Goal: Navigation & Orientation: Find specific page/section

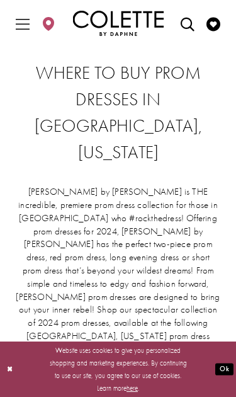
click at [26, 27] on icon "Toggle Main Navigation Menu" at bounding box center [23, 24] width 14 height 14
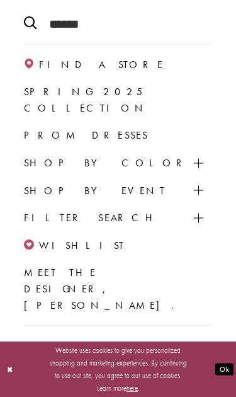
scroll to position [133, 0]
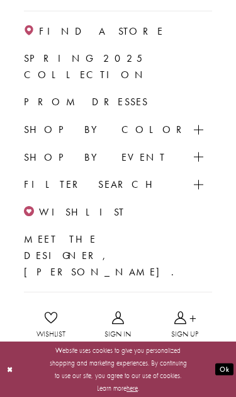
click at [84, 165] on link "ALL DRESSES" at bounding box center [123, 165] width 180 height 0
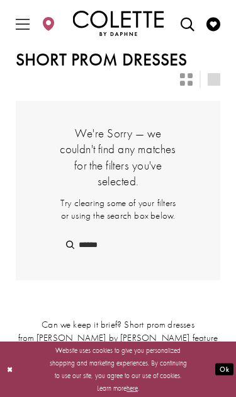
click at [28, 25] on icon "Toggle Main Navigation Menu" at bounding box center [23, 24] width 14 height 14
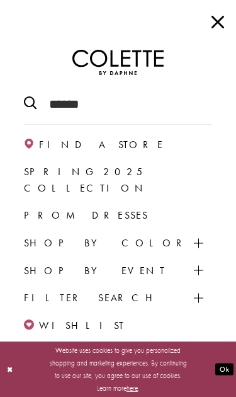
click at [136, 173] on span "Spring 2025 Collection" at bounding box center [86, 180] width 125 height 30
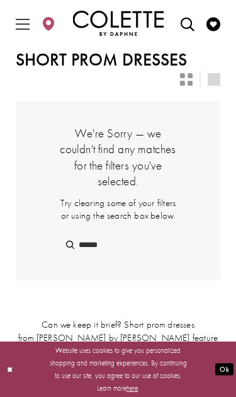
click at [185, 270] on div "We're Sorry — we couldn't find any matches for the filters you've selected. Try…" at bounding box center [118, 191] width 205 height 180
